Goal: Use online tool/utility: Utilize a website feature to perform a specific function

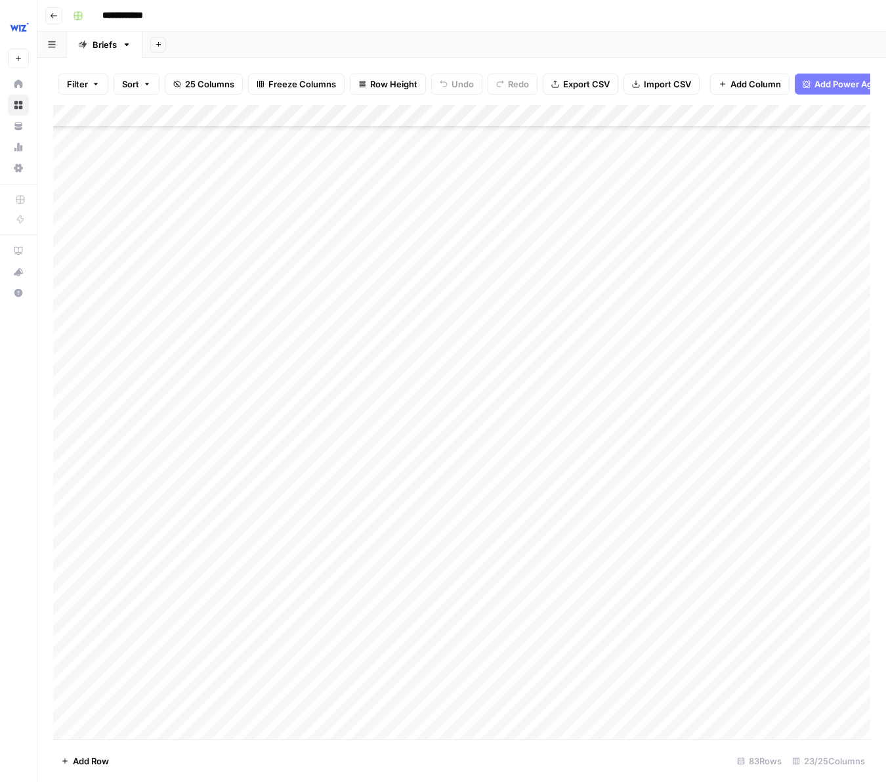
scroll to position [2243, 0]
click at [108, 725] on div "Add Column" at bounding box center [461, 422] width 817 height 634
type textarea "**********"
click at [196, 749] on footer "Add Row 84 Rows 23/25 Columns" at bounding box center [461, 760] width 817 height 43
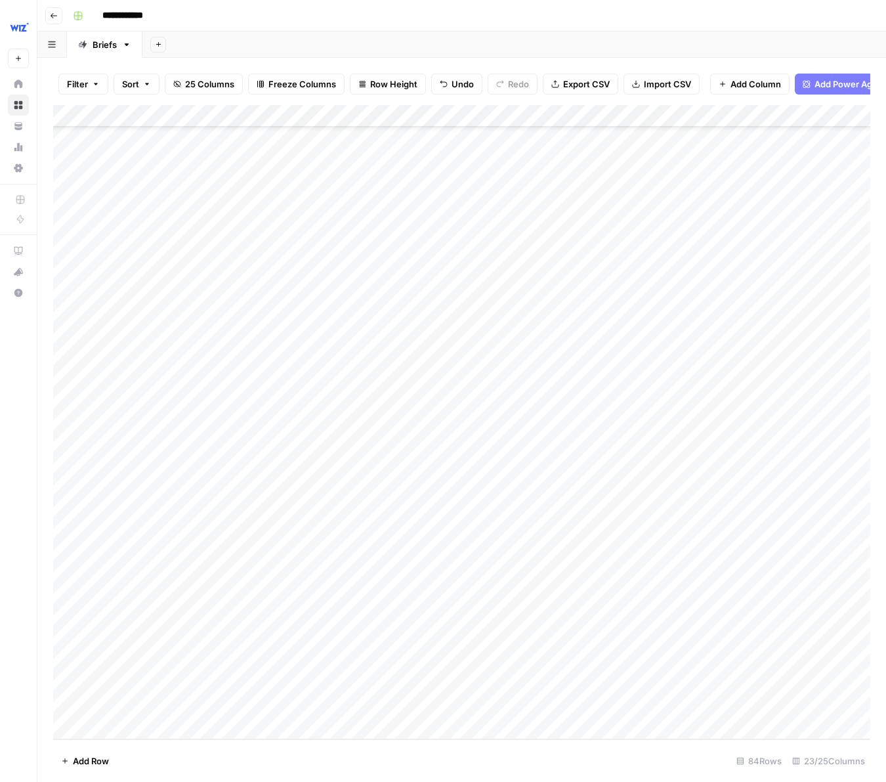
click at [91, 730] on div "Add Column" at bounding box center [461, 422] width 817 height 634
type textarea "**********"
drag, startPoint x: 263, startPoint y: 758, endPoint x: 267, endPoint y: 747, distance: 11.6
click at [263, 754] on footer "Add Row 85 Rows 23/25 Columns" at bounding box center [461, 760] width 817 height 43
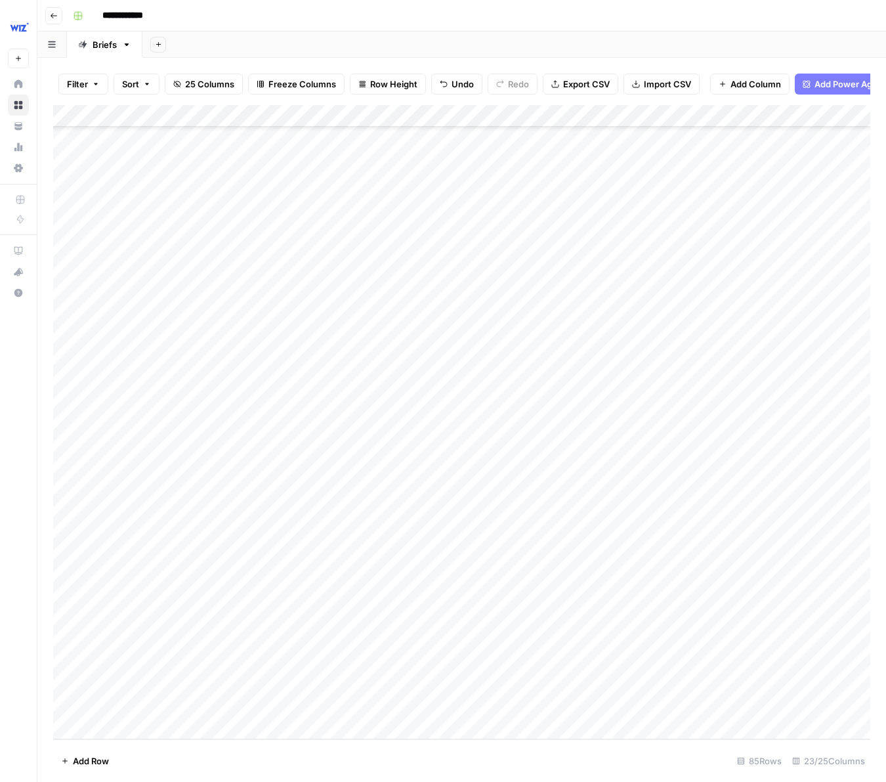
click at [325, 637] on div "Add Column" at bounding box center [461, 422] width 817 height 634
drag, startPoint x: 342, startPoint y: 645, endPoint x: 337, endPoint y: 696, distance: 50.8
click at [337, 696] on div "Add Column" at bounding box center [461, 422] width 817 height 634
click at [429, 629] on div "Add Column" at bounding box center [461, 422] width 817 height 634
drag, startPoint x: 461, startPoint y: 647, endPoint x: 456, endPoint y: 704, distance: 58.0
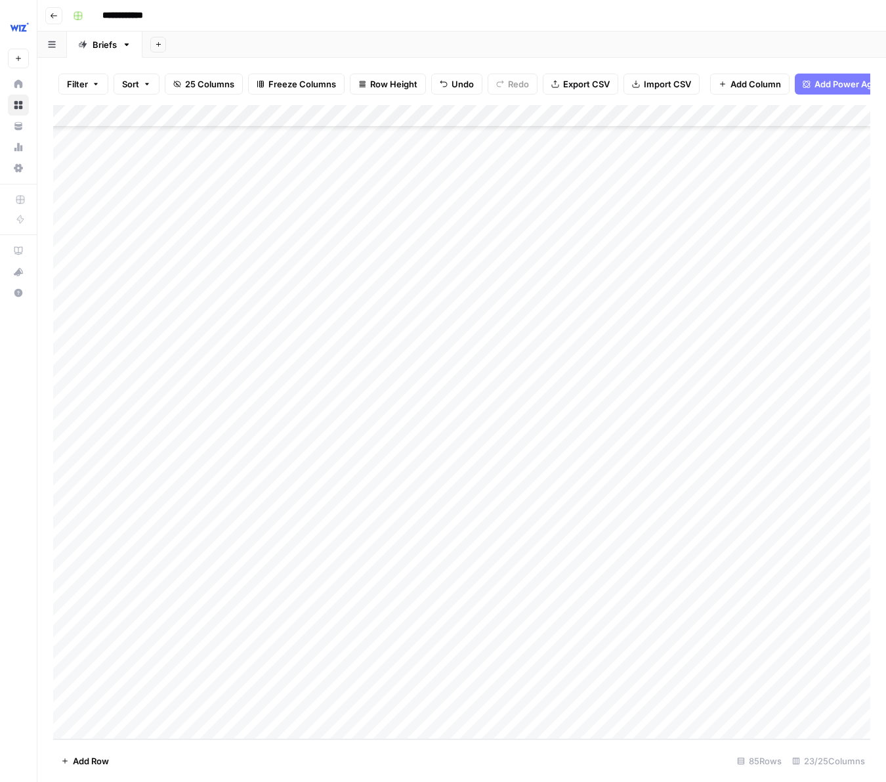
click at [456, 704] on div "Add Column" at bounding box center [461, 422] width 817 height 634
click at [559, 659] on div "Add Column" at bounding box center [461, 422] width 817 height 634
click at [552, 690] on div "Add Column" at bounding box center [461, 422] width 817 height 634
click at [630, 660] on div "Add Column" at bounding box center [461, 422] width 817 height 634
click at [627, 658] on div "Add Column" at bounding box center [461, 422] width 817 height 634
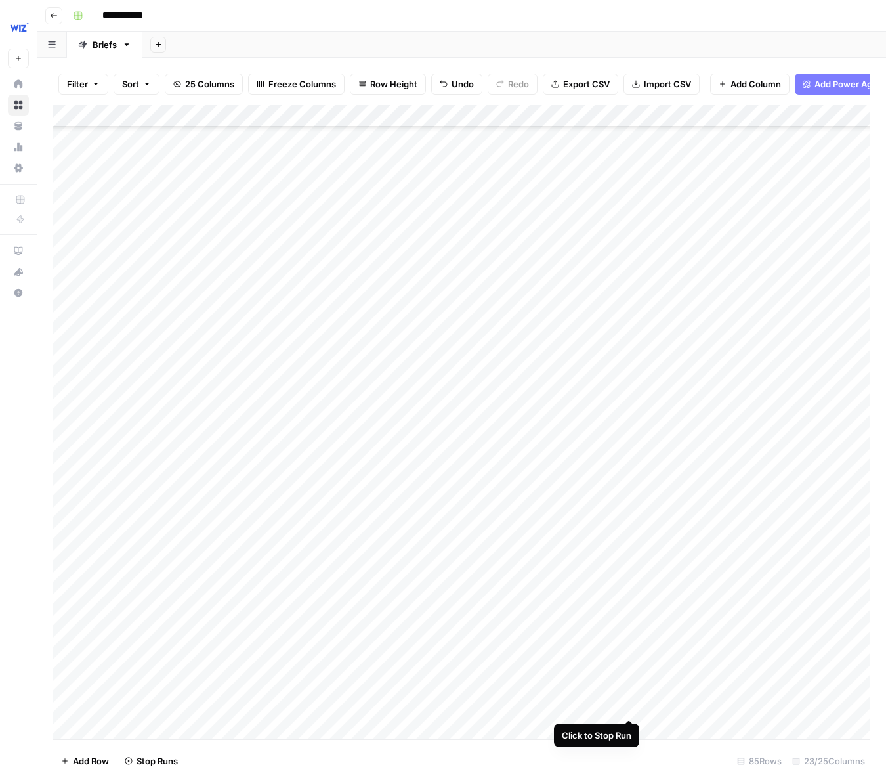
click at [630, 695] on div "Add Column" at bounding box center [461, 422] width 817 height 634
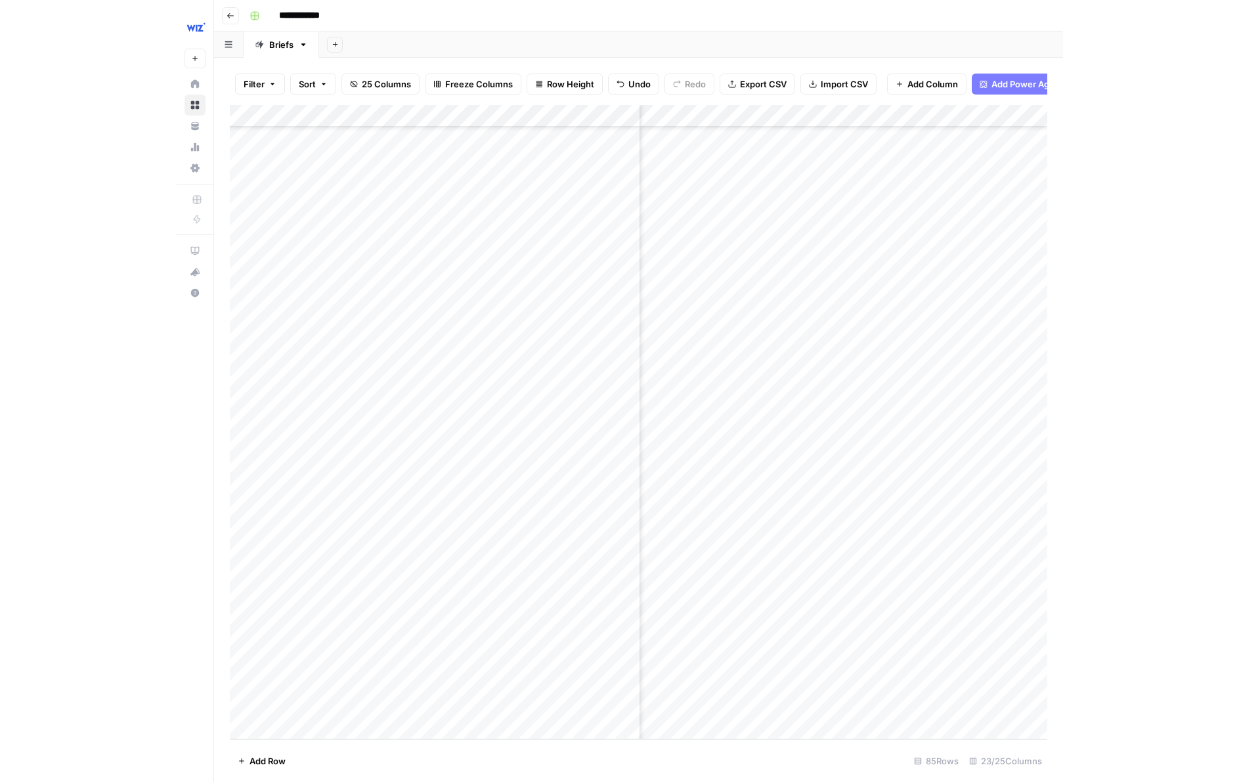
scroll to position [2311, 277]
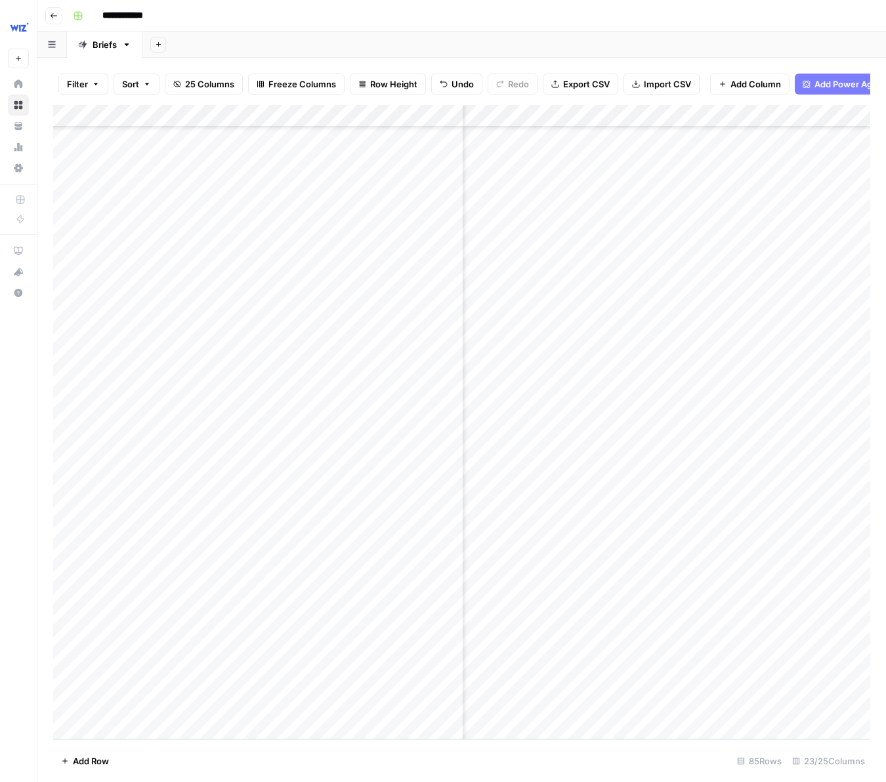
click at [805, 660] on div "Add Column" at bounding box center [461, 422] width 817 height 634
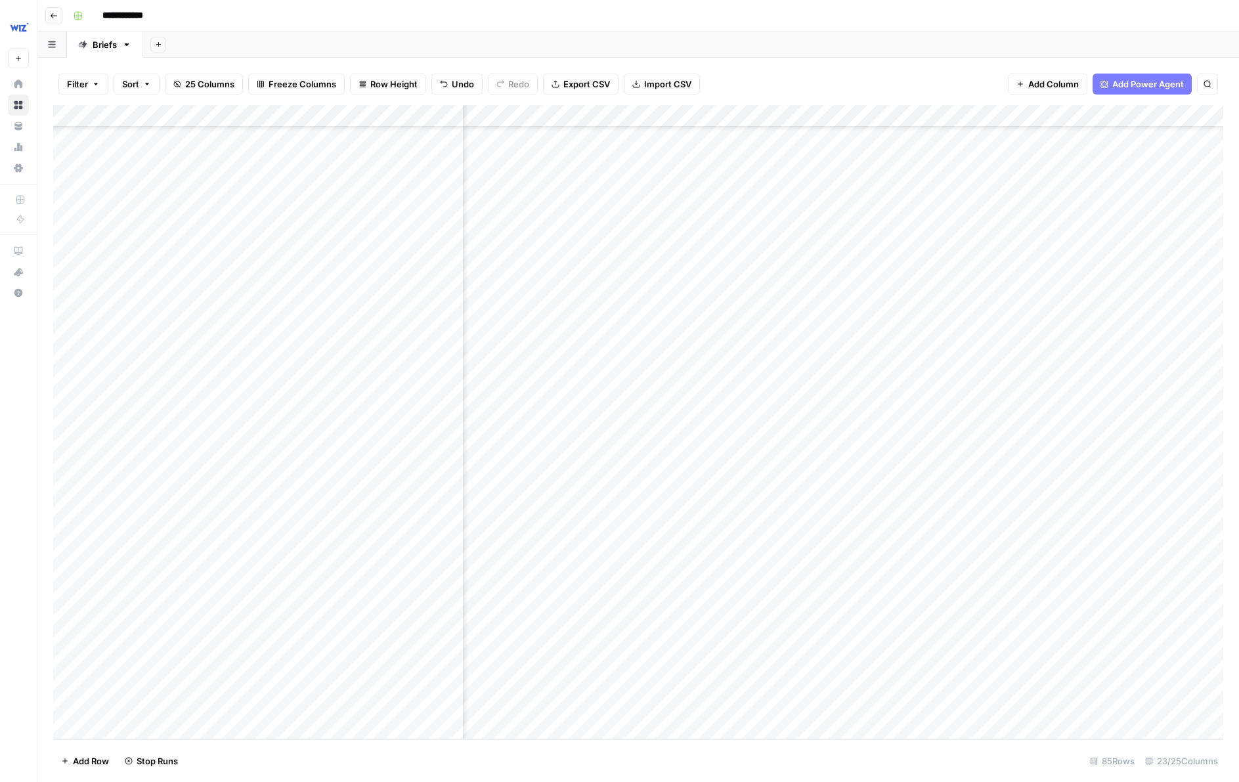
scroll to position [2311, 0]
click at [624, 694] on div "Add Column" at bounding box center [638, 422] width 1170 height 634
click at [628, 694] on div "Add Column" at bounding box center [638, 422] width 1170 height 634
click at [886, 662] on div "Add Column" at bounding box center [638, 422] width 1170 height 634
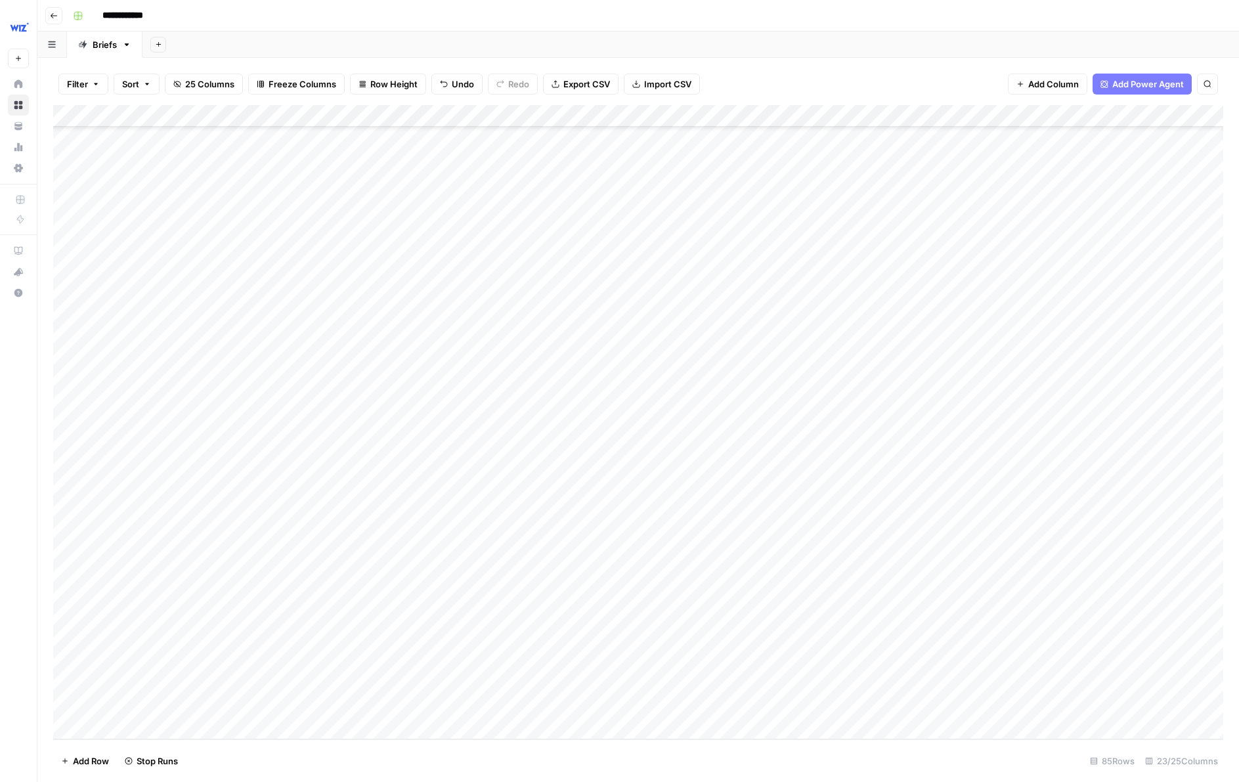
scroll to position [2311, 5]
click at [142, 699] on div "Add Column" at bounding box center [638, 422] width 1170 height 634
click at [175, 697] on div "Add Column" at bounding box center [638, 422] width 1170 height 634
drag, startPoint x: 106, startPoint y: 693, endPoint x: 59, endPoint y: 693, distance: 46.6
click at [59, 693] on body "**********" at bounding box center [619, 391] width 1239 height 782
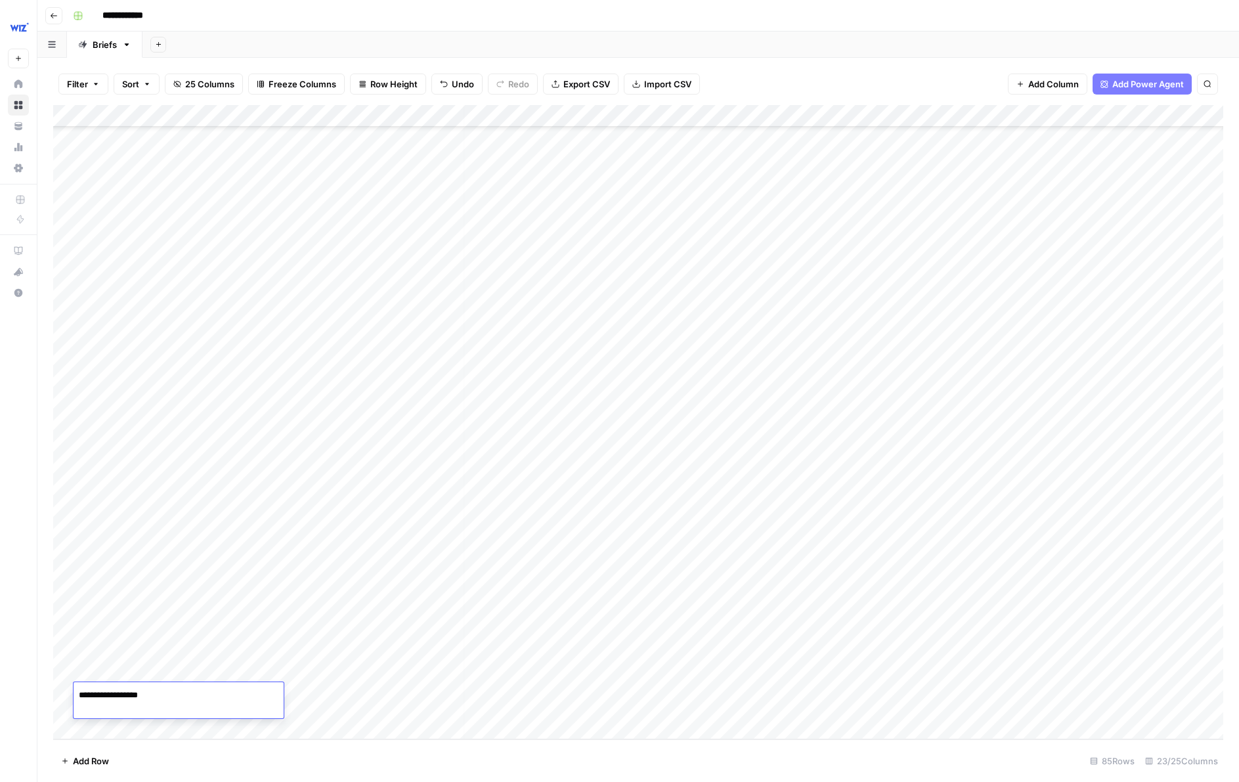
click at [69, 699] on div "Add Column" at bounding box center [638, 422] width 1170 height 634
click at [99, 760] on span "Delete 1 Row" at bounding box center [87, 760] width 53 height 13
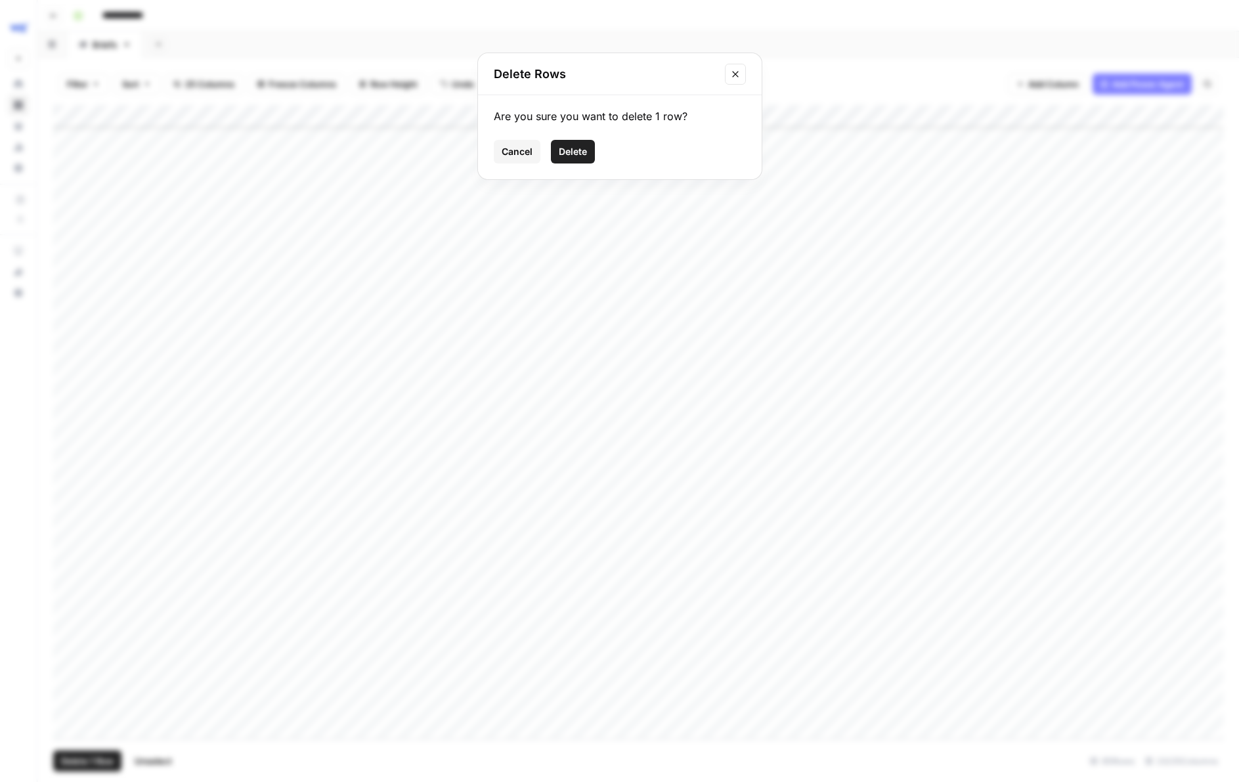
click at [574, 147] on span "Delete" at bounding box center [573, 151] width 28 height 13
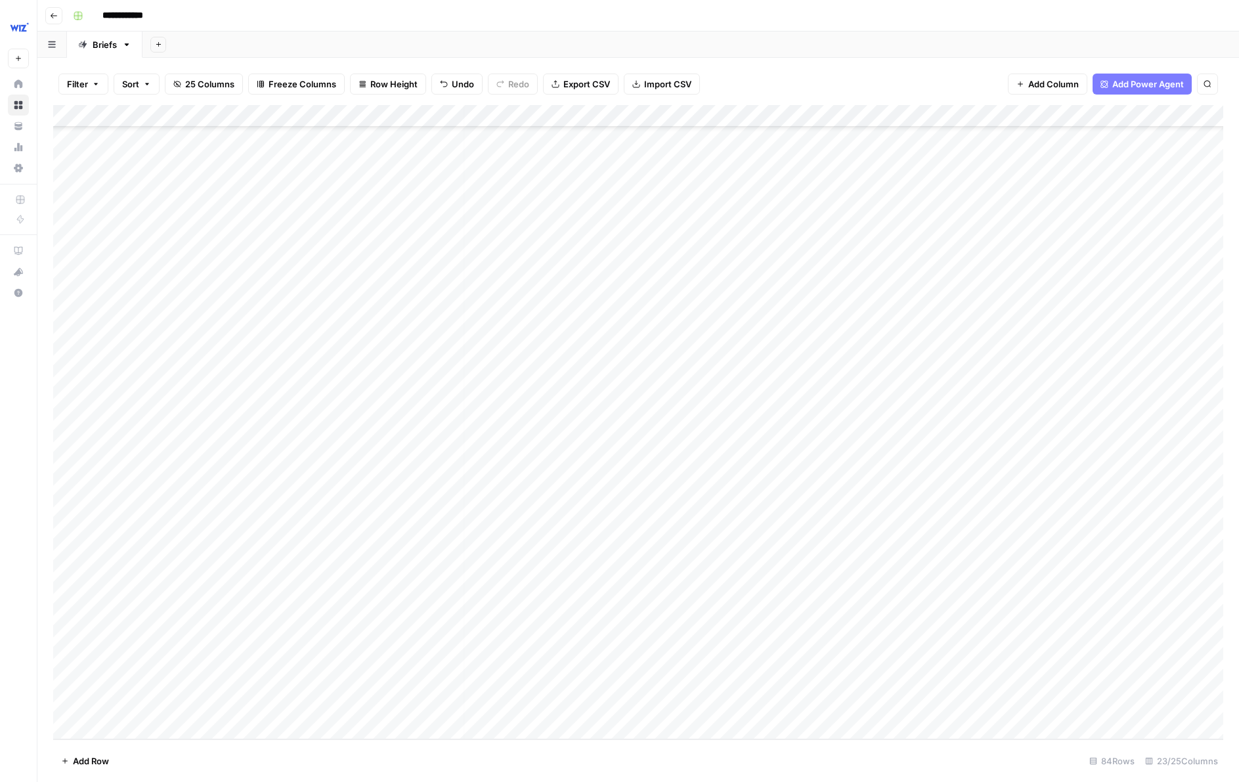
click at [108, 730] on div "Add Column" at bounding box center [638, 422] width 1170 height 634
click at [146, 692] on textarea at bounding box center [179, 695] width 210 height 18
type textarea "**********"
click at [323, 699] on div "Add Column" at bounding box center [638, 422] width 1170 height 634
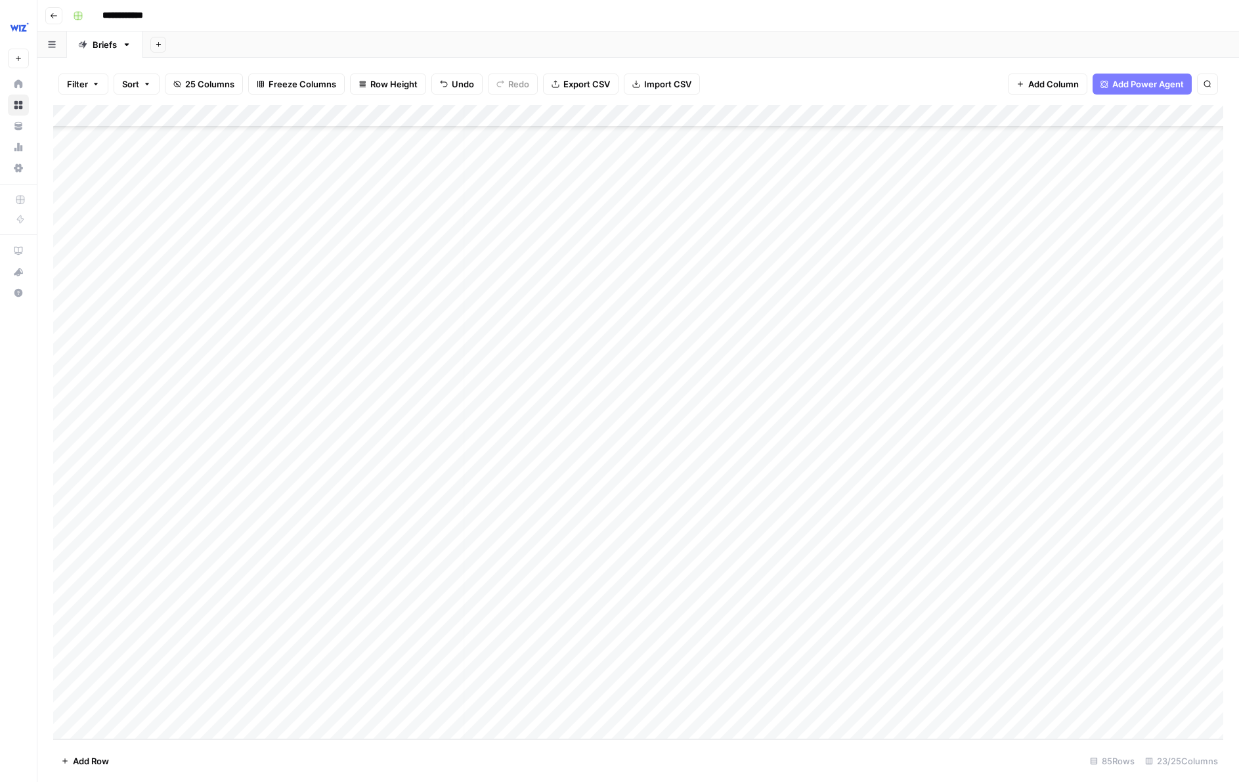
drag, startPoint x: 324, startPoint y: 671, endPoint x: 431, endPoint y: 679, distance: 108.0
click at [402, 675] on div "Add Column" at bounding box center [638, 422] width 1170 height 634
drag, startPoint x: 460, startPoint y: 681, endPoint x: 458, endPoint y: 697, distance: 16.6
click at [458, 697] on div "Add Column" at bounding box center [638, 422] width 1170 height 634
click at [552, 696] on div "Add Column" at bounding box center [638, 422] width 1170 height 634
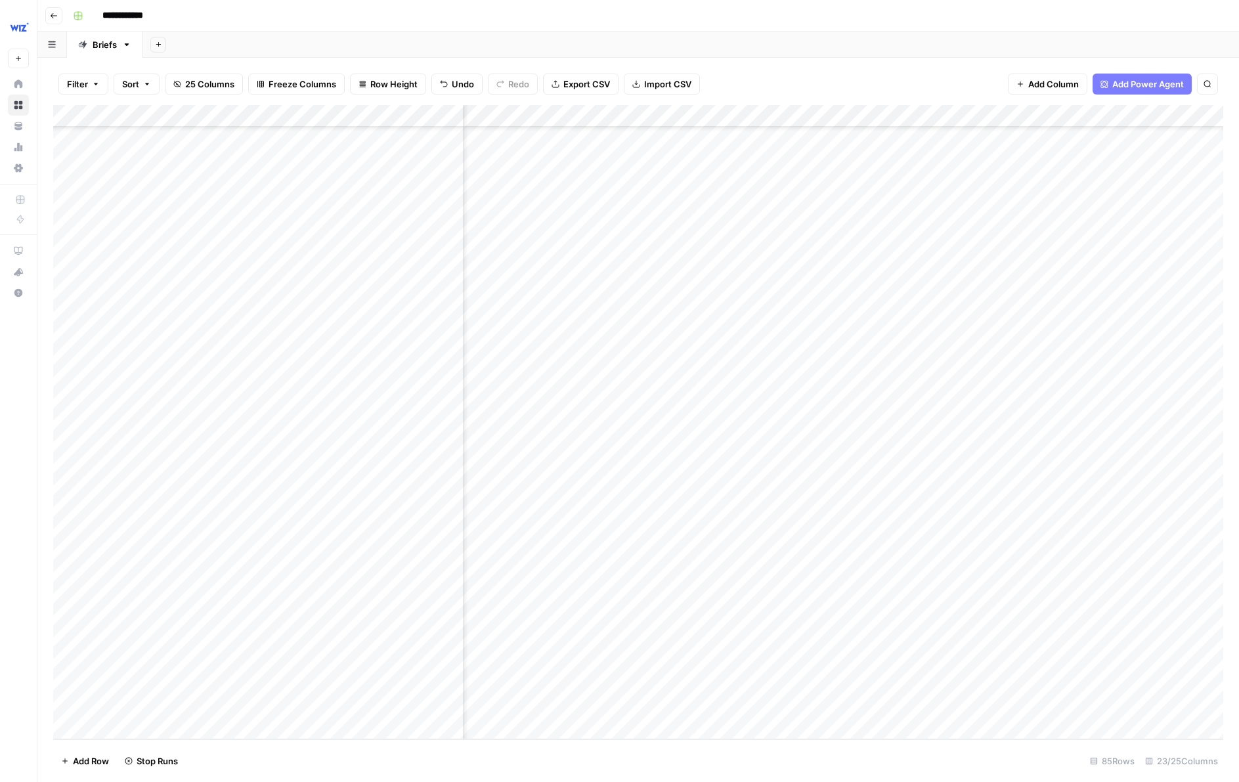
scroll to position [2311, 751]
click at [844, 660] on div "Add Column" at bounding box center [638, 422] width 1170 height 634
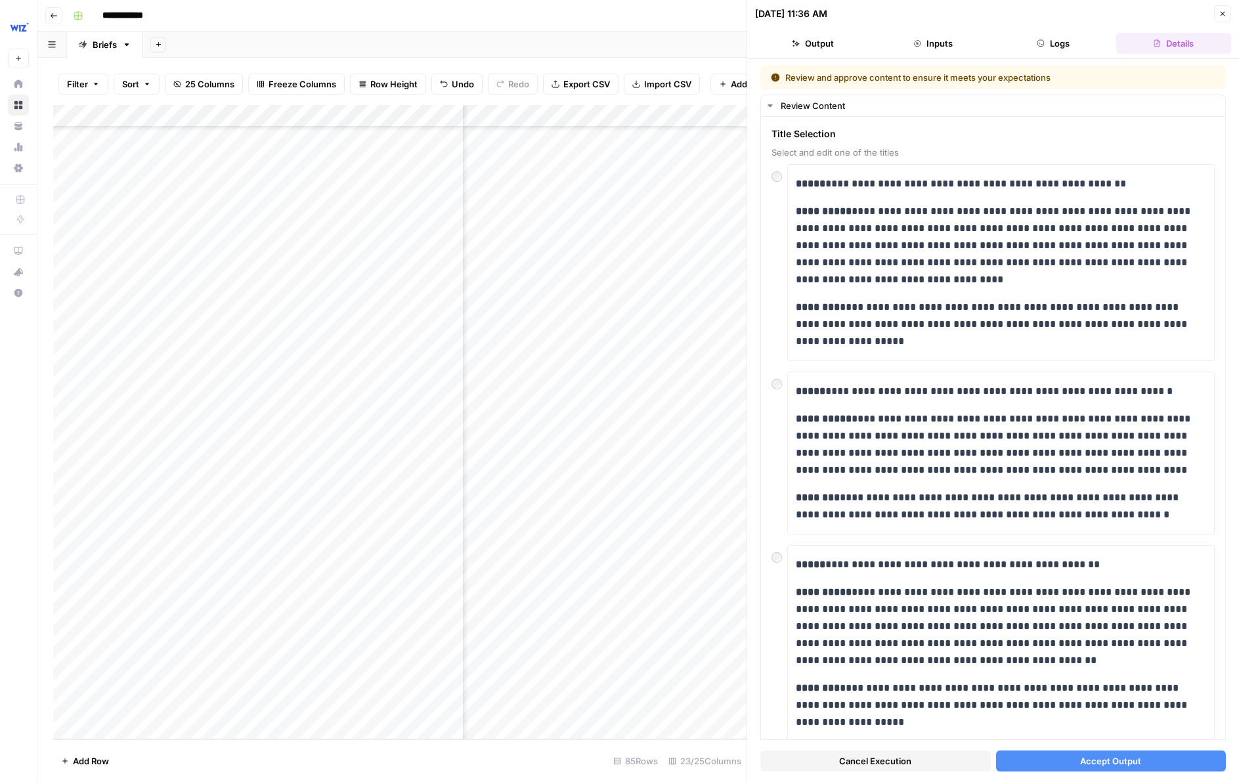
click at [886, 761] on button "Accept Output" at bounding box center [1111, 760] width 230 height 21
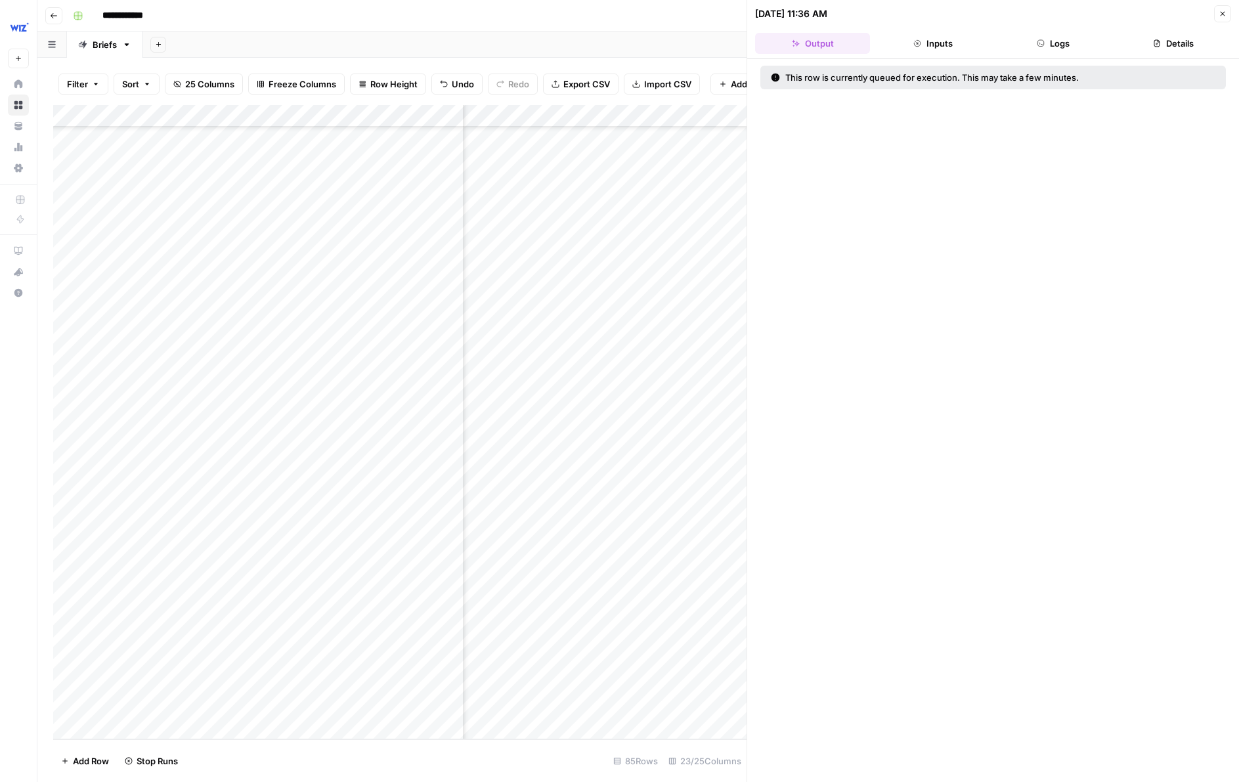
drag, startPoint x: 1234, startPoint y: 37, endPoint x: 1236, endPoint y: 58, distance: 20.5
click at [886, 40] on header "[DATE] 11:36 AM Close Output Inputs Logs Details" at bounding box center [993, 29] width 492 height 59
click at [886, 12] on icon "button" at bounding box center [1222, 14] width 8 height 8
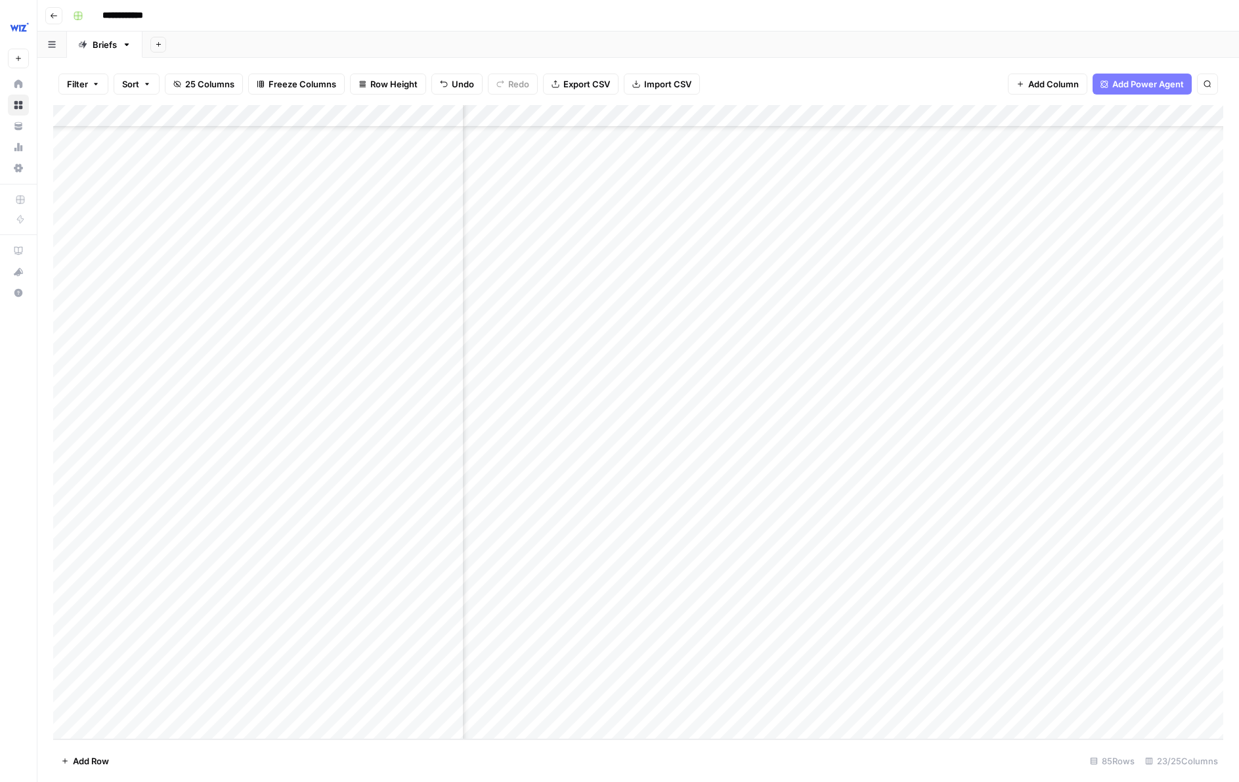
scroll to position [2311, 1546]
click at [741, 658] on div "Add Column" at bounding box center [638, 422] width 1170 height 634
click at [725, 658] on div "Add Column" at bounding box center [638, 422] width 1170 height 634
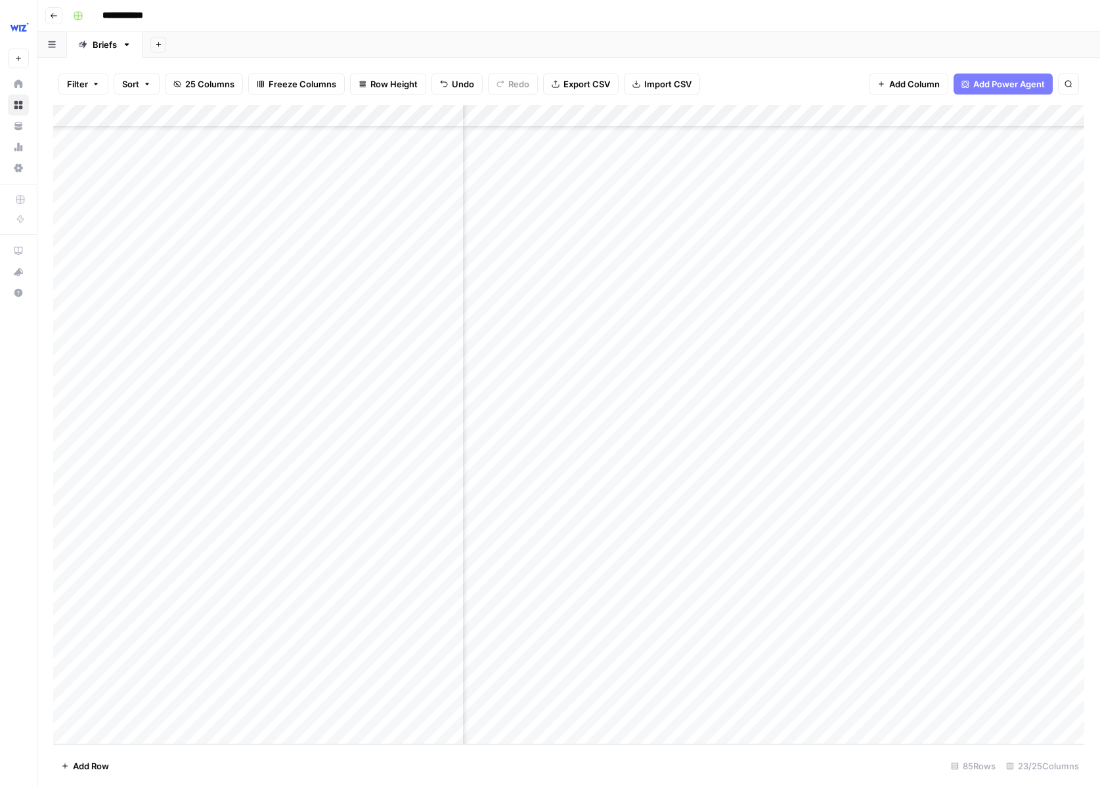
scroll to position [2306, 456]
click at [641, 700] on div "Add Column" at bounding box center [568, 424] width 1031 height 639
